Goal: Information Seeking & Learning: Learn about a topic

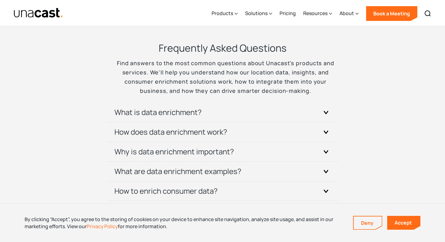
scroll to position [1437, 0]
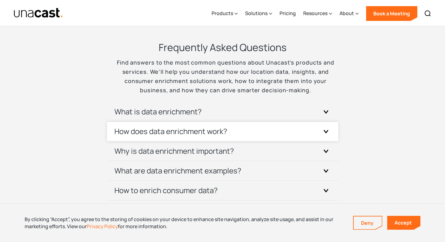
click at [326, 130] on icon at bounding box center [326, 131] width 4 height 2
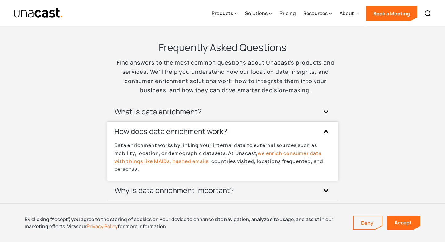
click at [269, 150] on link "we enrich consumer data with things like MAIDs, hashed emails" at bounding box center [217, 157] width 207 height 15
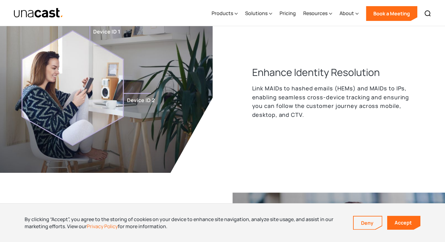
scroll to position [299, 0]
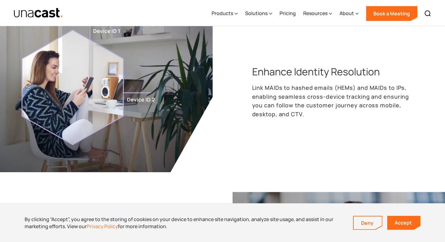
click at [271, 96] on p "Link MAIDs to hashed emails (HEMs) and MAIDs to IPs, enabling seamless cross-de…" at bounding box center [335, 100] width 167 height 35
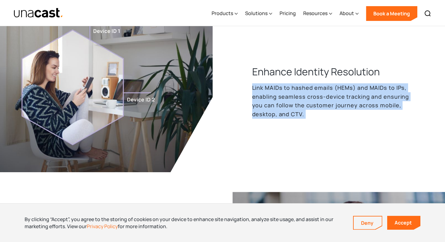
click at [271, 96] on p "Link MAIDs to hashed emails (HEMs) and MAIDs to IPs, enabling seamless cross-de…" at bounding box center [335, 100] width 167 height 35
click at [271, 97] on p "Link MAIDs to hashed emails (HEMs) and MAIDs to IPs, enabling seamless cross-de…" at bounding box center [335, 100] width 167 height 35
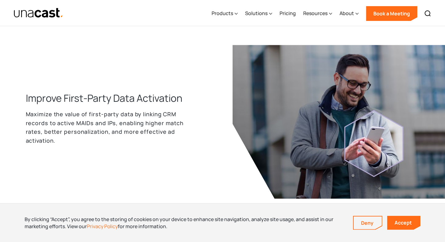
scroll to position [448, 0]
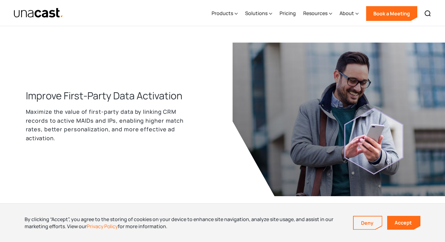
click at [45, 112] on p "Maximize the value of first-party data by linking CRM records to active MAIDs a…" at bounding box center [109, 124] width 167 height 35
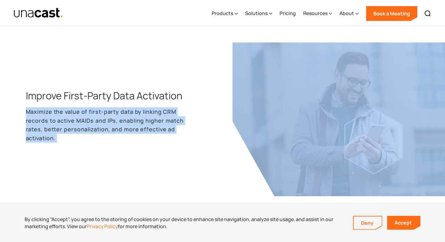
click at [45, 112] on p "Maximize the value of first-party data by linking CRM records to active MAIDs a…" at bounding box center [109, 124] width 167 height 35
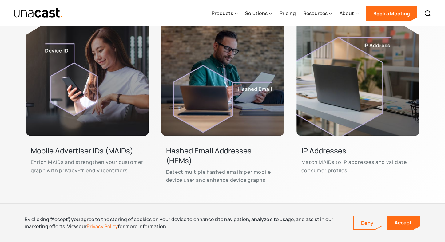
scroll to position [1711, 0]
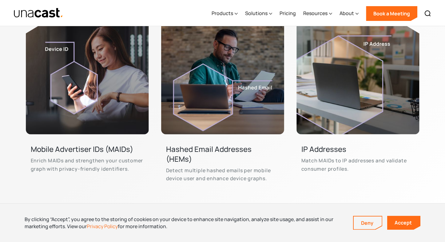
click at [190, 173] on p "Detect multiple hashed emails per mobile device user and enhance device graphs." at bounding box center [222, 174] width 113 height 16
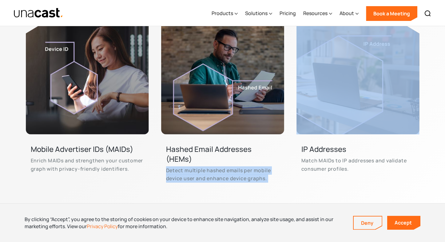
click at [190, 173] on p "Detect multiple hashed emails per mobile device user and enhance device graphs." at bounding box center [222, 174] width 113 height 16
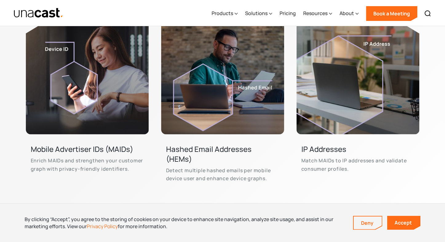
click at [308, 160] on p "Match MAIDs to IP addresses and validate consumer profiles." at bounding box center [357, 165] width 113 height 16
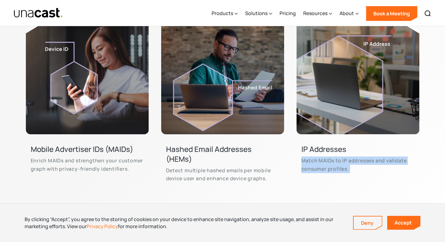
click at [308, 160] on p "Match MAIDs to IP addresses and validate consumer profiles." at bounding box center [357, 165] width 113 height 16
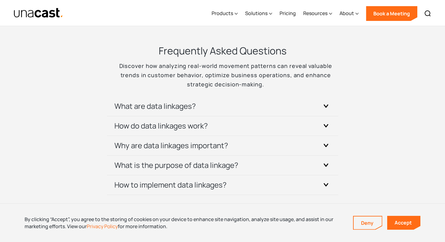
scroll to position [1926, 0]
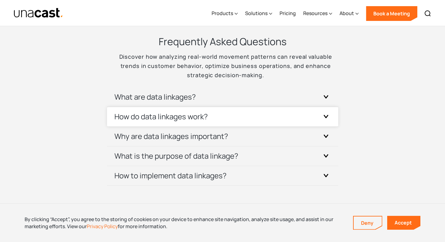
click at [327, 118] on icon at bounding box center [326, 116] width 5 height 3
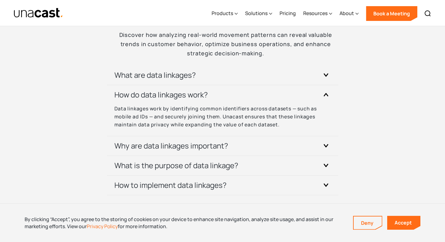
scroll to position [1948, 0]
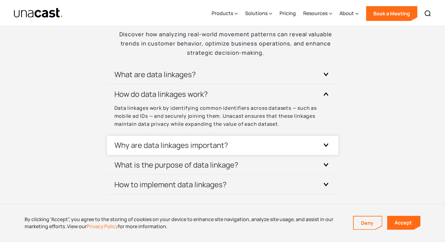
click at [327, 147] on icon at bounding box center [326, 144] width 5 height 3
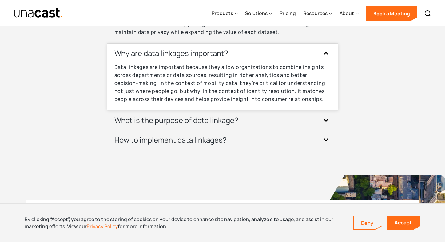
scroll to position [2042, 0]
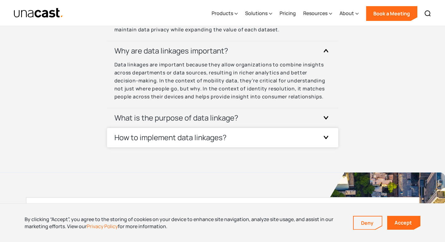
click at [327, 139] on icon at bounding box center [326, 137] width 5 height 3
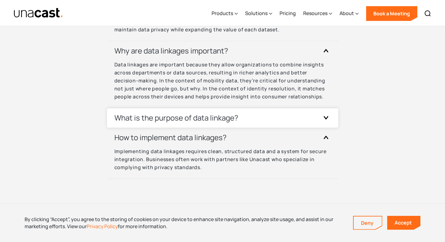
click at [325, 121] on div at bounding box center [326, 118] width 10 height 10
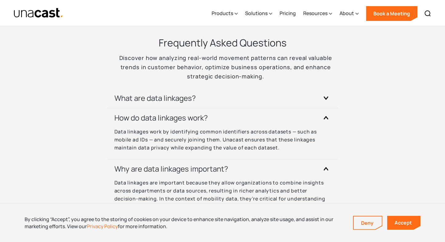
scroll to position [1920, 0]
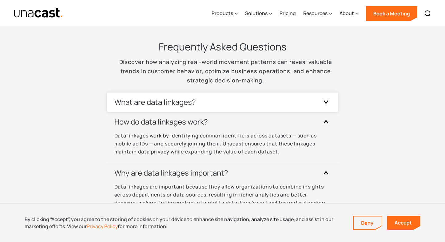
click at [329, 105] on div at bounding box center [326, 102] width 10 height 10
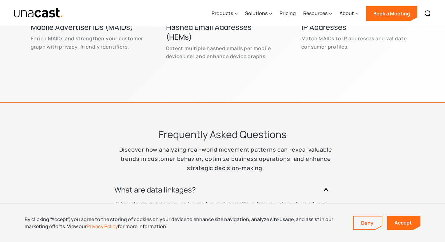
scroll to position [1830, 0]
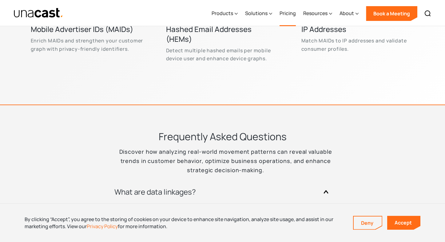
click at [288, 13] on link "Pricing" at bounding box center [288, 13] width 16 height 25
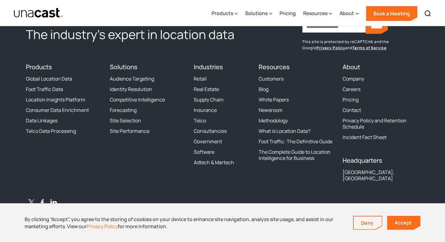
scroll to position [767, 0]
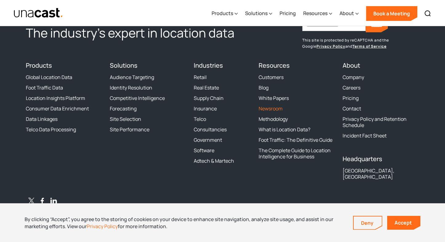
click at [268, 112] on link "Newsroom" at bounding box center [271, 108] width 24 height 6
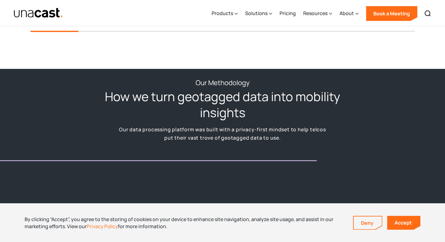
scroll to position [737, 0]
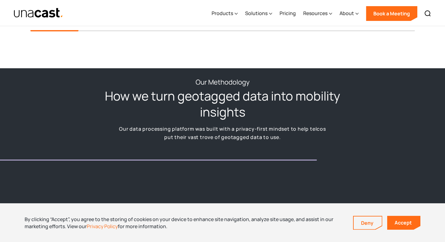
click at [172, 97] on h2 "How we turn geotagged data into mobility insights" at bounding box center [223, 104] width 246 height 32
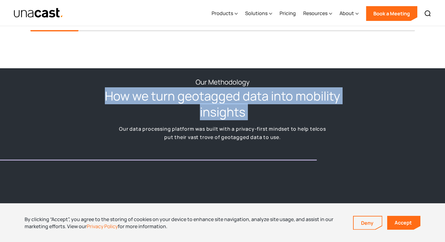
click at [172, 97] on h2 "How we turn geotagged data into mobility insights" at bounding box center [223, 104] width 246 height 32
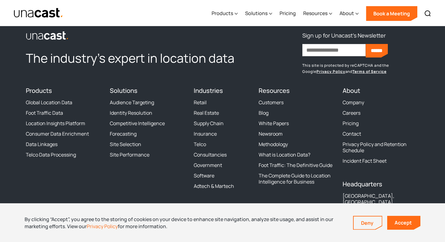
scroll to position [1751, 0]
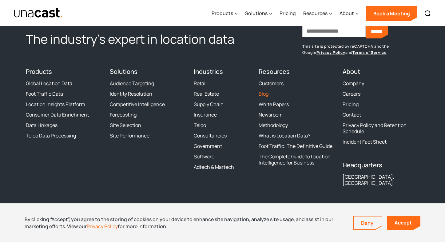
click at [263, 93] on link "Blog" at bounding box center [264, 94] width 10 height 6
